Goal: Find contact information: Find contact information

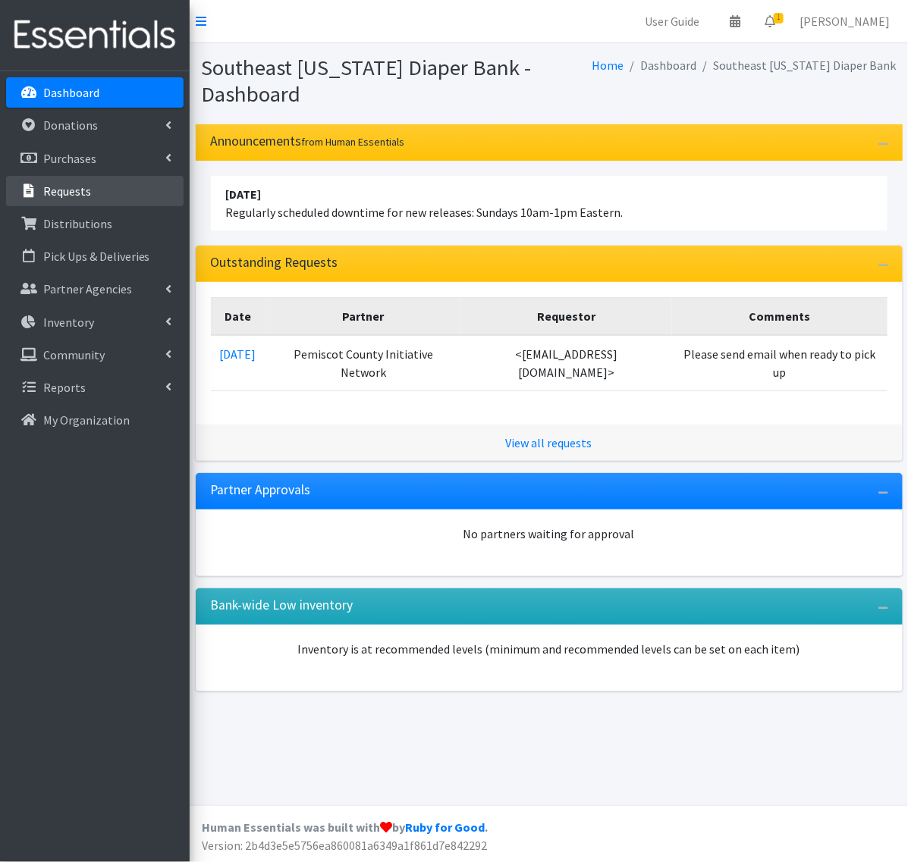
click at [105, 199] on link "Requests" at bounding box center [94, 191] width 177 height 30
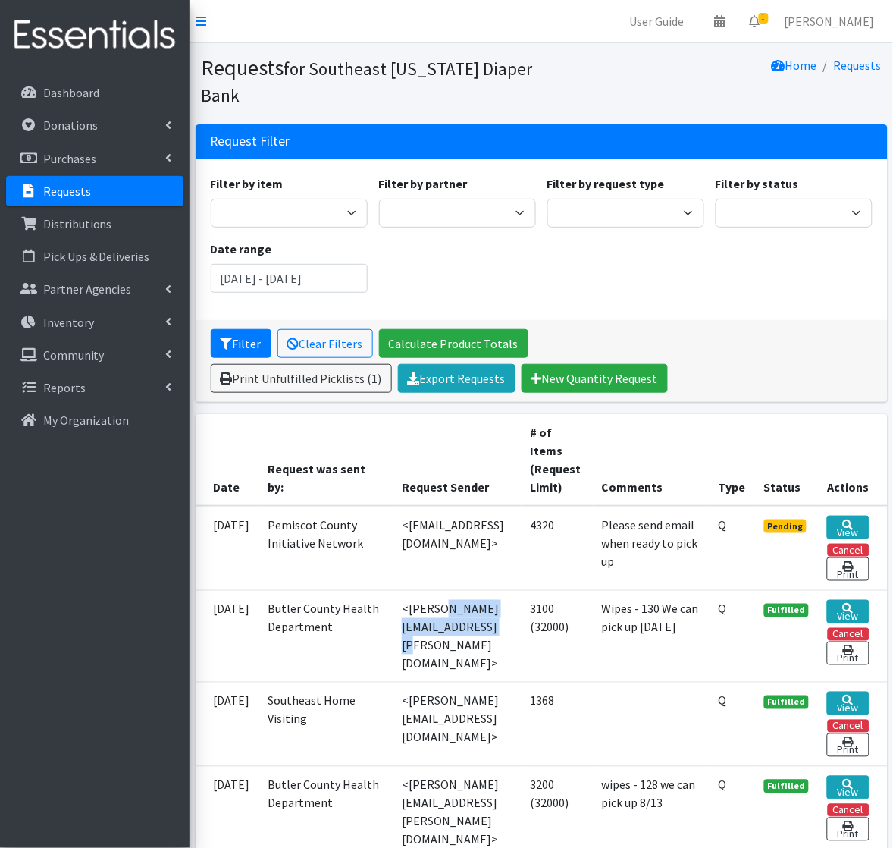
drag, startPoint x: 373, startPoint y: 617, endPoint x: 513, endPoint y: 626, distance: 139.8
click at [513, 626] on td "<[PERSON_NAME][EMAIL_ADDRESS][PERSON_NAME][DOMAIN_NAME]>" at bounding box center [457, 637] width 128 height 92
copy td "[PERSON_NAME][EMAIL_ADDRESS][PERSON_NAME][DOMAIN_NAME]"
